Goal: Find specific page/section: Find specific page/section

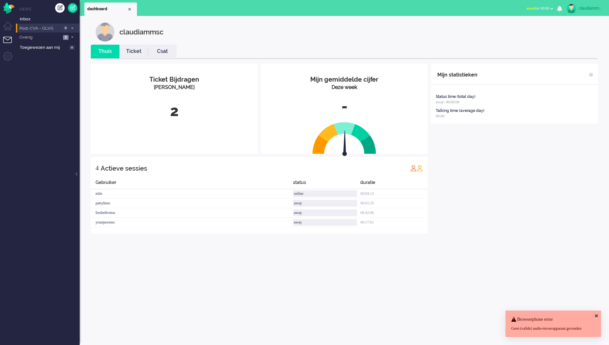
click at [71, 27] on icon at bounding box center [72, 28] width 2 height 2
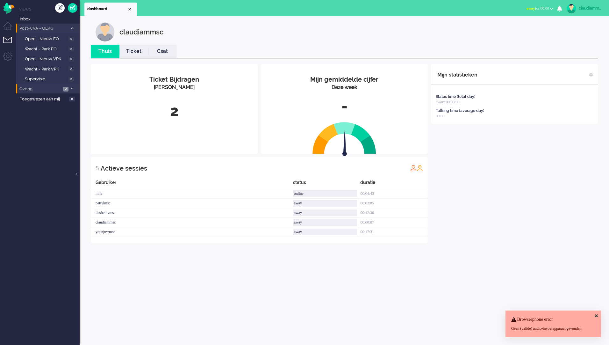
click at [75, 87] on li "Overig 2" at bounding box center [48, 88] width 64 height 9
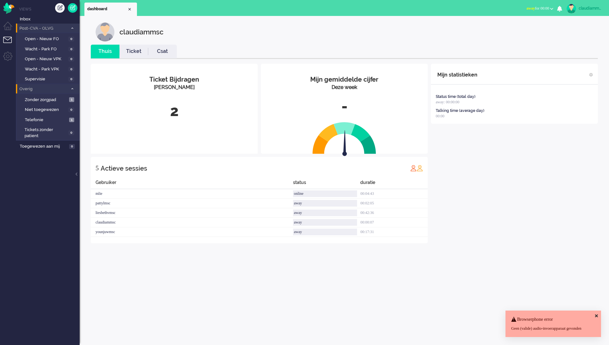
click at [70, 90] on span at bounding box center [72, 89] width 5 height 4
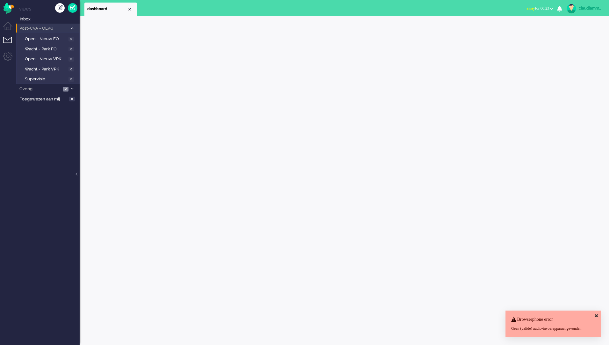
click at [596, 313] on icon at bounding box center [596, 315] width 3 height 4
